Goal: Find specific page/section: Find specific page/section

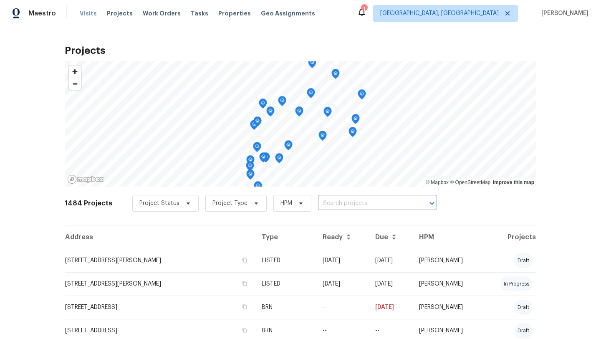
click at [88, 13] on span "Visits" at bounding box center [88, 13] width 17 height 8
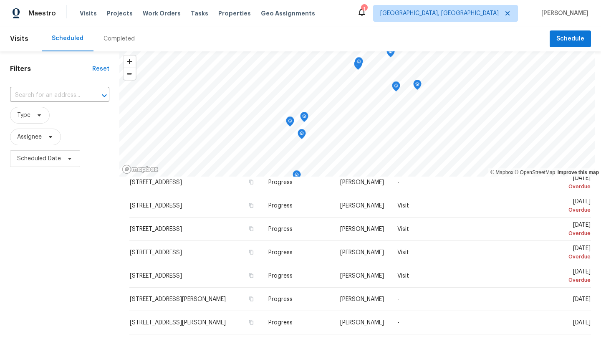
scroll to position [131, 0]
click at [99, 42] on div "Completed" at bounding box center [118, 38] width 51 height 25
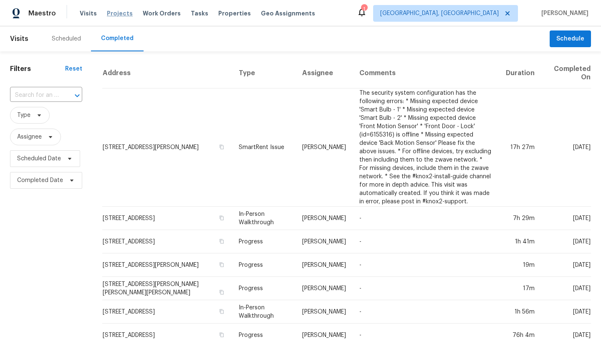
click at [116, 14] on span "Projects" at bounding box center [120, 13] width 26 height 8
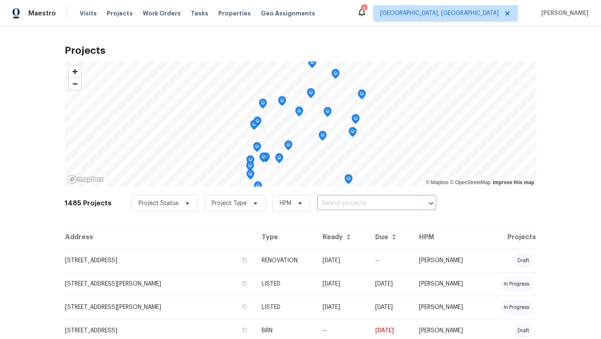
click at [365, 14] on icon at bounding box center [361, 12] width 7 height 8
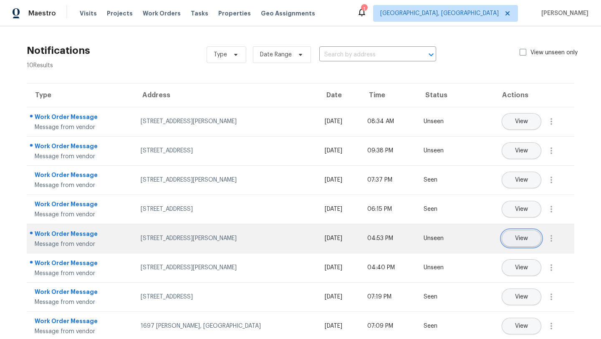
click at [513, 238] on button "View" at bounding box center [522, 238] width 40 height 17
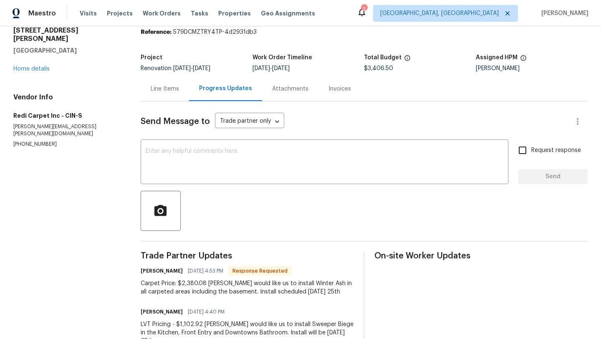
scroll to position [61, 0]
